Goal: Transaction & Acquisition: Purchase product/service

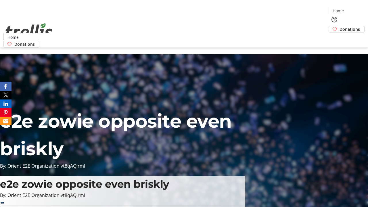
click at [339, 26] on span "Donations" at bounding box center [349, 29] width 20 height 6
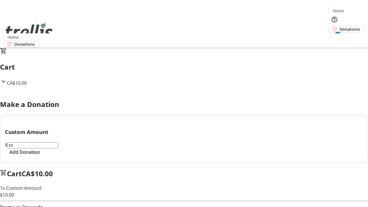
select select "CA"
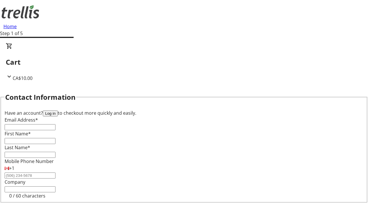
click at [58, 110] on button "Log in" at bounding box center [50, 113] width 15 height 6
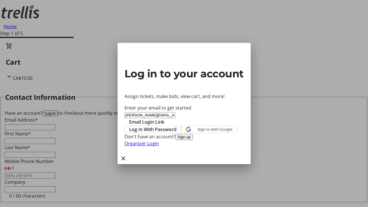
type input "[PERSON_NAME][EMAIL_ADDRESS][DOMAIN_NAME]"
click at [164, 118] on span "Email Login Link" at bounding box center [146, 121] width 35 height 7
